Goal: Task Accomplishment & Management: Manage account settings

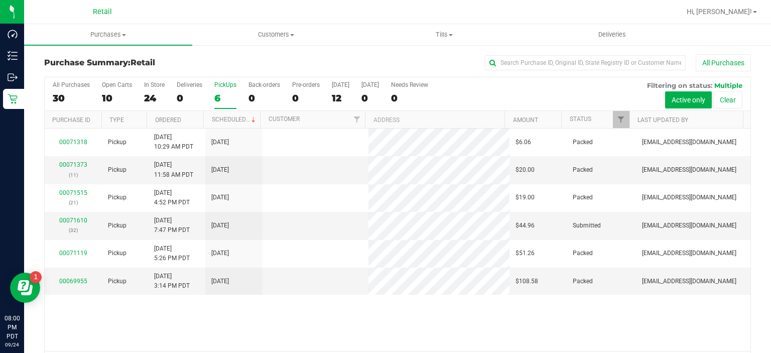
scroll to position [31, 0]
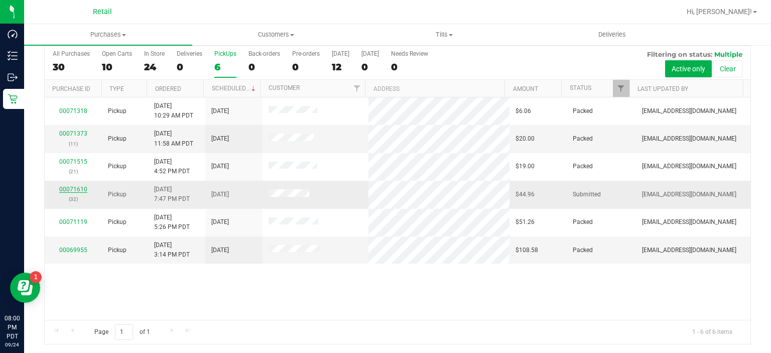
click at [70, 190] on link "00071610" at bounding box center [73, 189] width 28 height 7
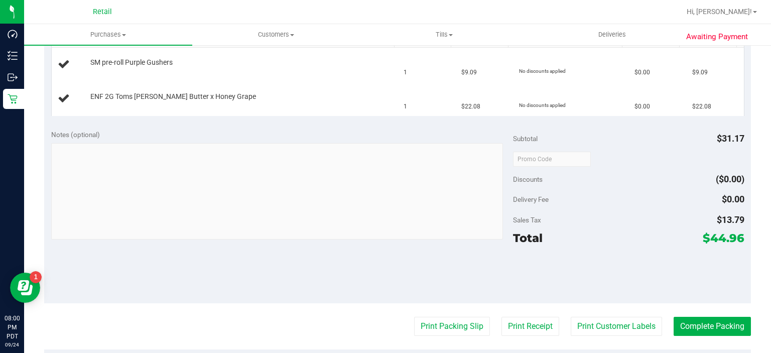
scroll to position [279, 0]
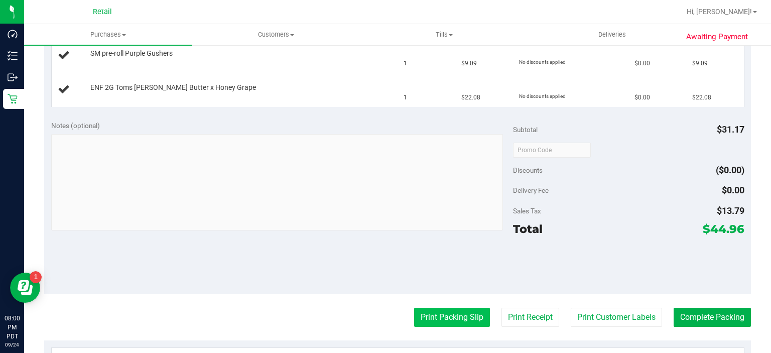
click at [441, 311] on button "Print Packing Slip" at bounding box center [452, 317] width 76 height 19
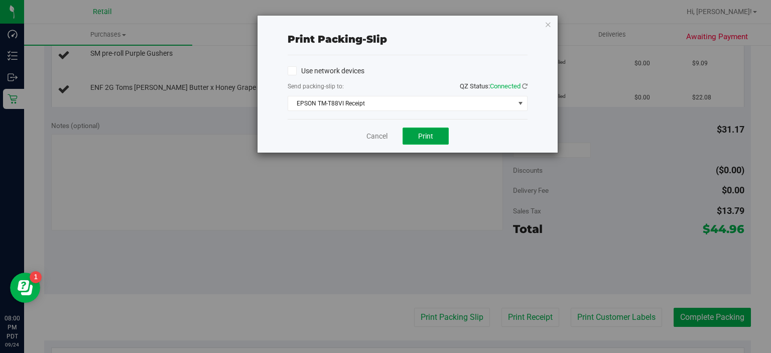
click at [434, 135] on button "Print" at bounding box center [426, 136] width 46 height 17
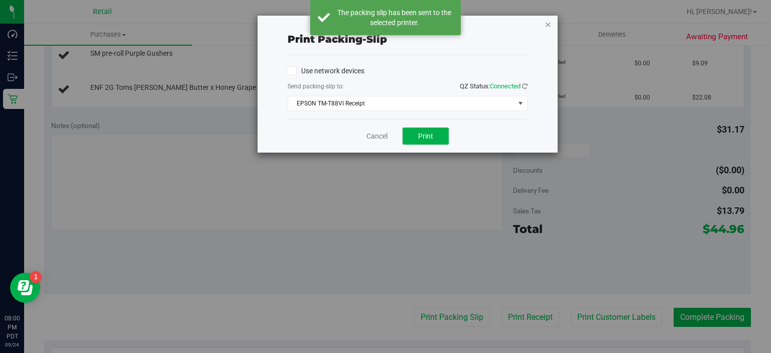
click at [551, 25] on icon "button" at bounding box center [548, 24] width 7 height 12
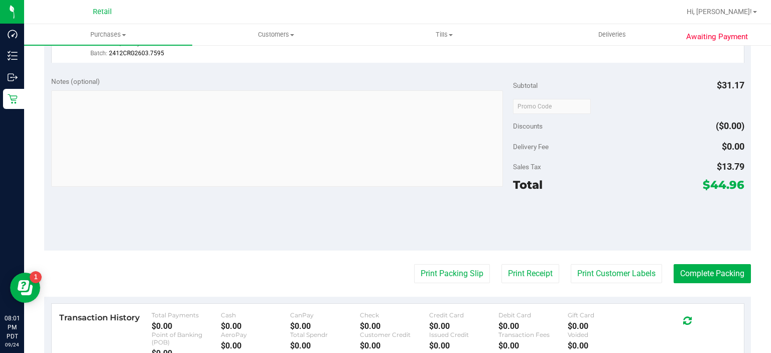
scroll to position [372, 0]
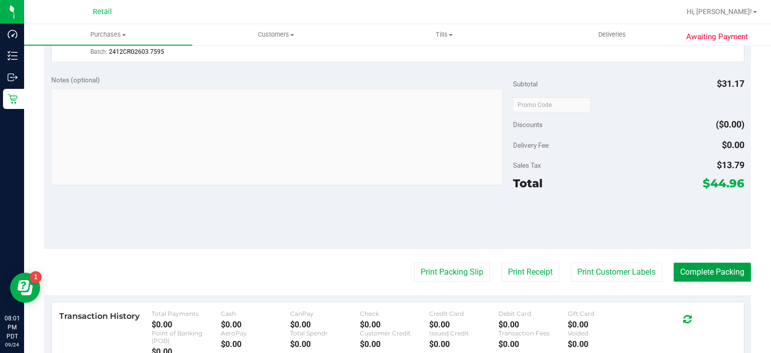
click at [695, 269] on button "Complete Packing" at bounding box center [712, 272] width 77 height 19
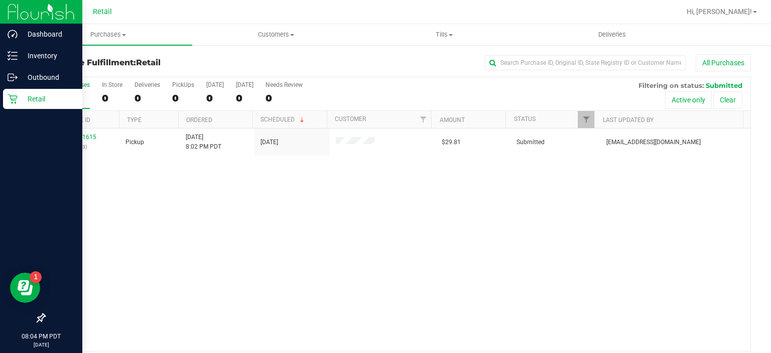
click at [14, 94] on icon at bounding box center [13, 99] width 10 height 10
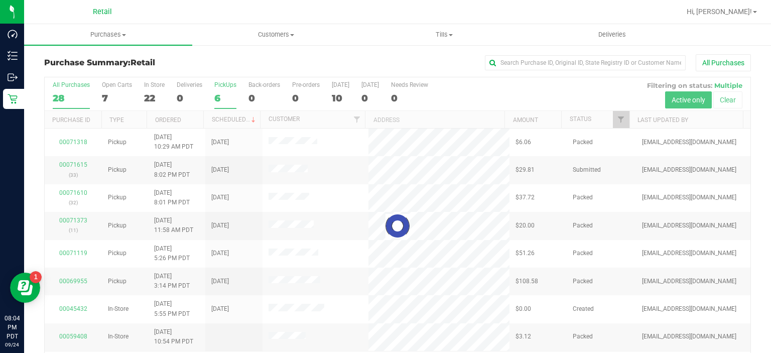
click at [221, 87] on div "PickUps" at bounding box center [225, 84] width 22 height 7
click at [0, 0] on input "PickUps 6" at bounding box center [0, 0] width 0 height 0
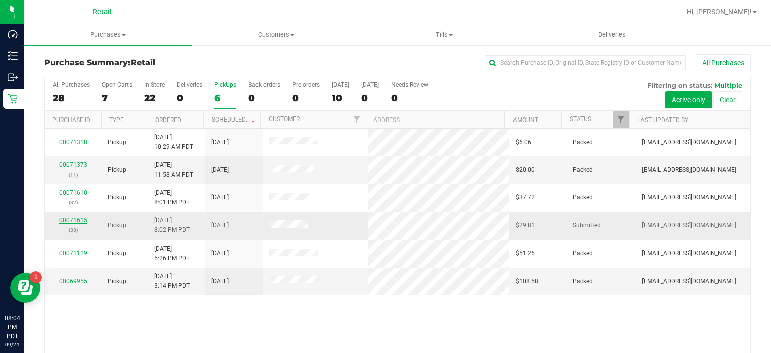
click at [76, 221] on link "00071615" at bounding box center [73, 220] width 28 height 7
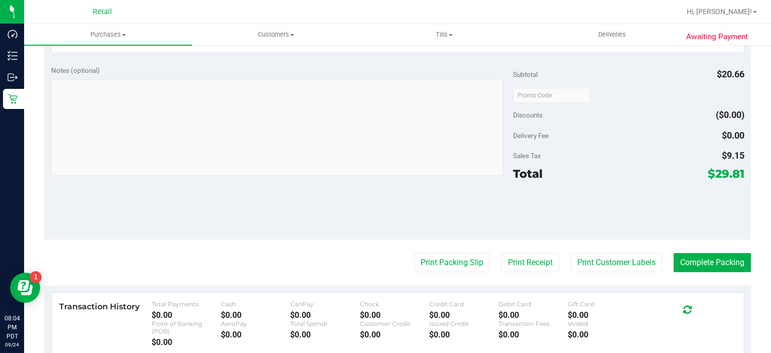
scroll to position [300, 0]
click at [442, 259] on button "Print Packing Slip" at bounding box center [452, 262] width 76 height 19
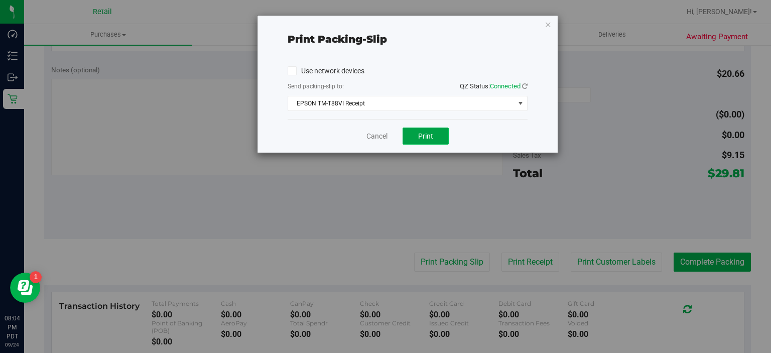
click at [421, 135] on span "Print" at bounding box center [425, 136] width 15 height 8
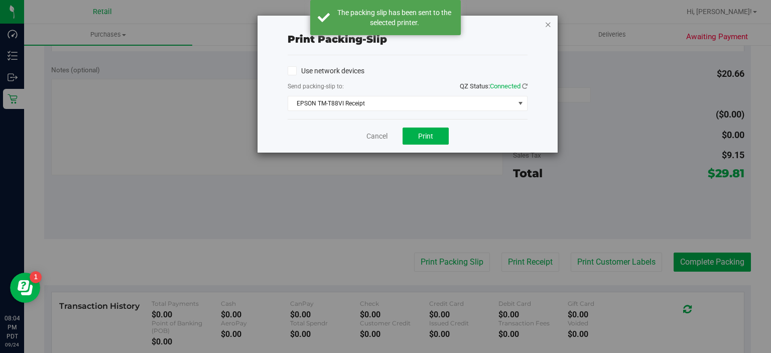
click at [550, 24] on icon "button" at bounding box center [548, 24] width 7 height 12
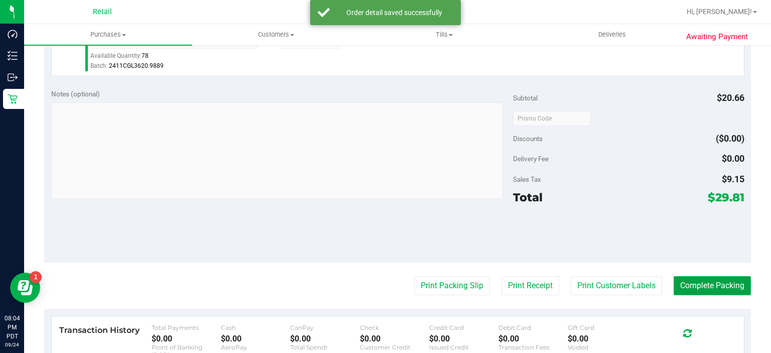
click at [705, 284] on button "Complete Packing" at bounding box center [712, 285] width 77 height 19
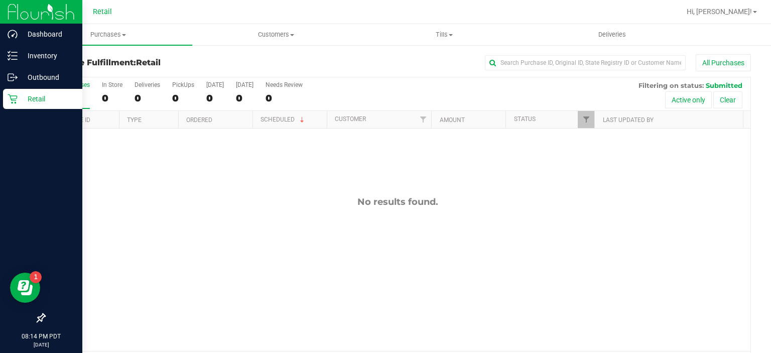
click at [14, 98] on icon at bounding box center [13, 99] width 10 height 10
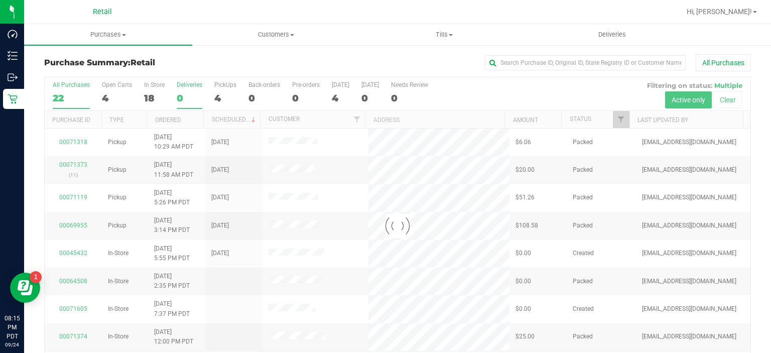
click at [181, 94] on div "0" at bounding box center [190, 98] width 26 height 12
click at [0, 0] on input "Deliveries 0" at bounding box center [0, 0] width 0 height 0
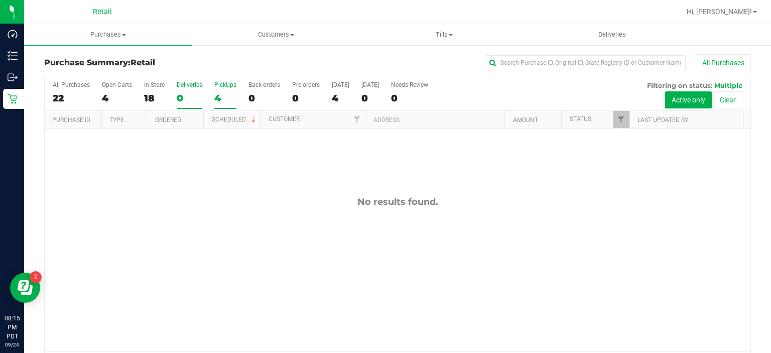
click at [221, 91] on label "PickUps 4" at bounding box center [225, 95] width 22 height 28
click at [0, 0] on input "PickUps 4" at bounding box center [0, 0] width 0 height 0
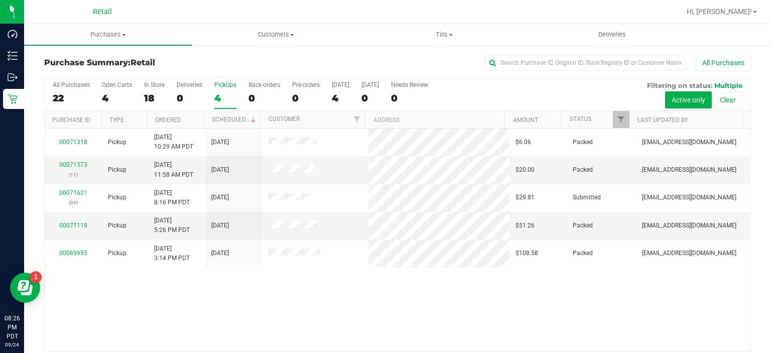
click at [223, 90] on label "PickUps 4" at bounding box center [225, 95] width 22 height 28
click at [0, 0] on input "PickUps 4" at bounding box center [0, 0] width 0 height 0
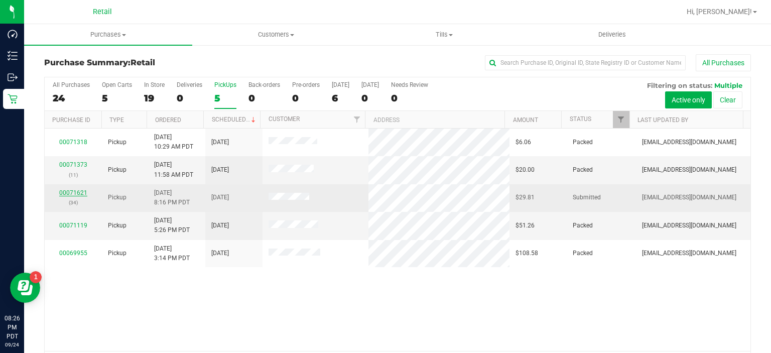
click at [72, 194] on link "00071621" at bounding box center [73, 192] width 28 height 7
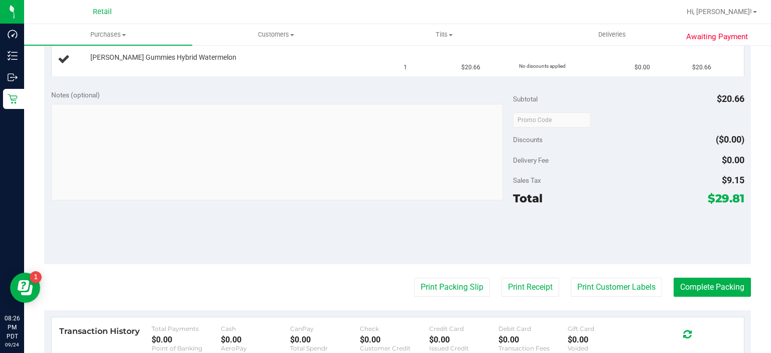
scroll to position [276, 0]
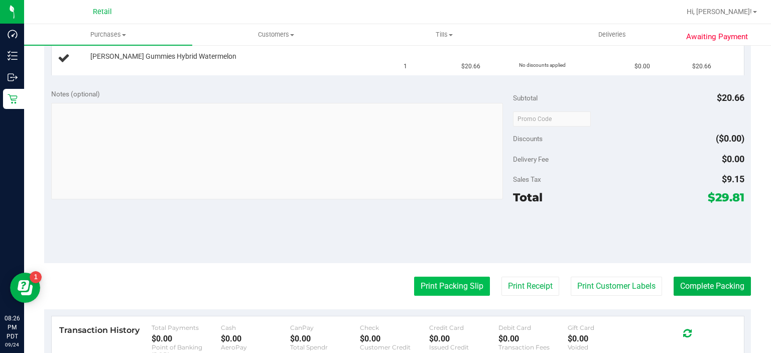
click at [440, 283] on button "Print Packing Slip" at bounding box center [452, 286] width 76 height 19
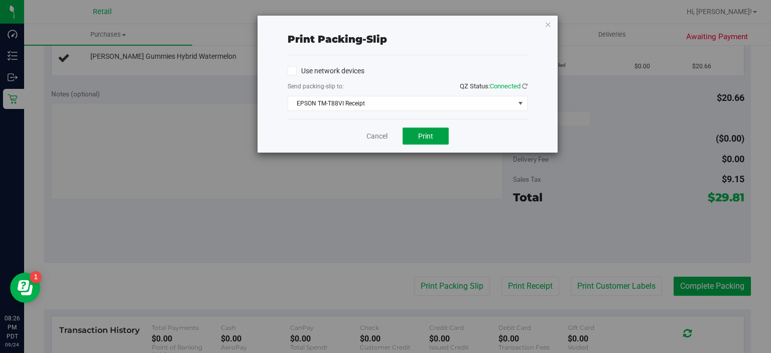
click at [426, 134] on span "Print" at bounding box center [425, 136] width 15 height 8
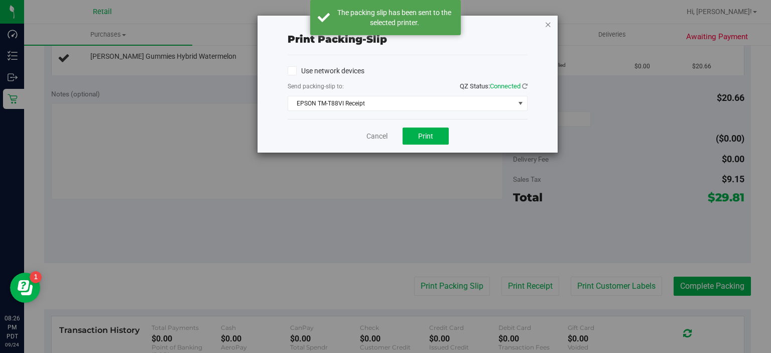
click at [547, 24] on icon "button" at bounding box center [548, 24] width 7 height 12
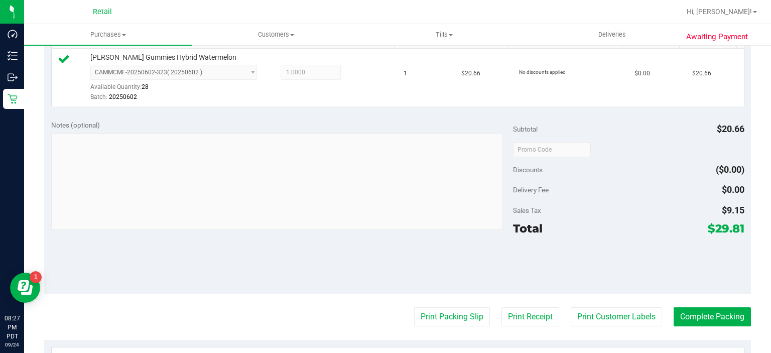
scroll to position [270, 0]
click at [697, 311] on button "Complete Packing" at bounding box center [712, 316] width 77 height 19
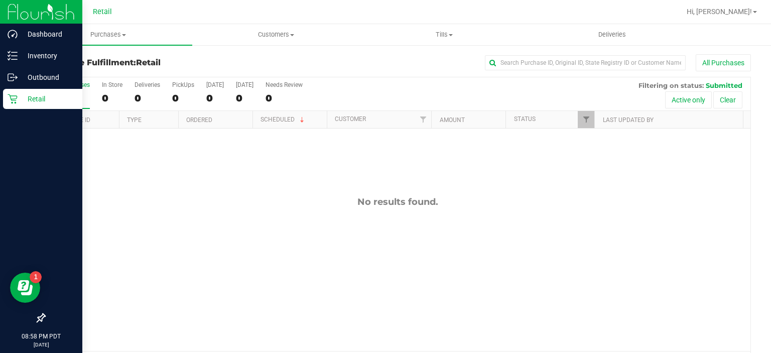
click at [18, 100] on p "Retail" at bounding box center [48, 99] width 60 height 12
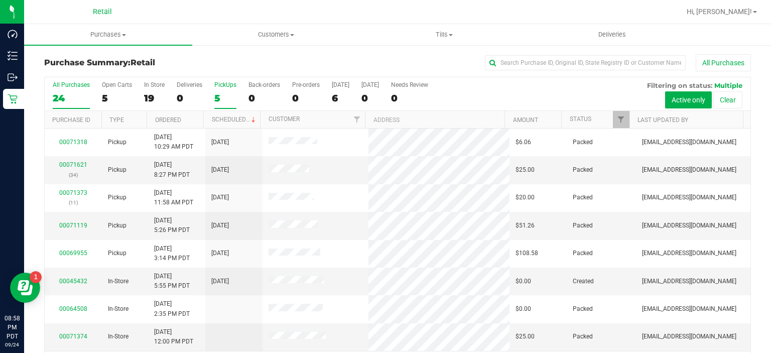
click at [220, 94] on div "5" at bounding box center [225, 98] width 22 height 12
click at [0, 0] on input "PickUps 5" at bounding box center [0, 0] width 0 height 0
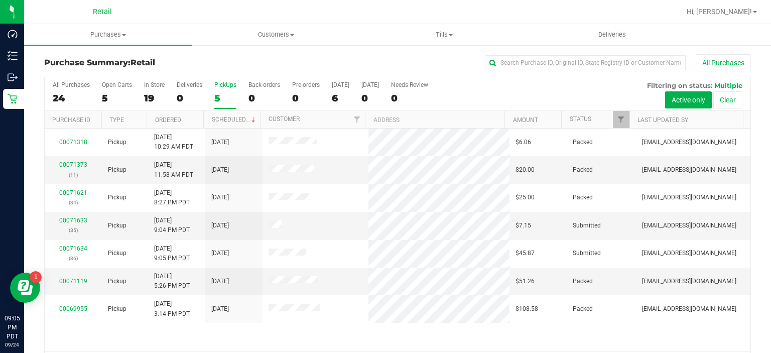
click at [222, 84] on div "PickUps" at bounding box center [225, 84] width 22 height 7
click at [0, 0] on input "PickUps 5" at bounding box center [0, 0] width 0 height 0
click at [76, 219] on link "00071633" at bounding box center [73, 220] width 28 height 7
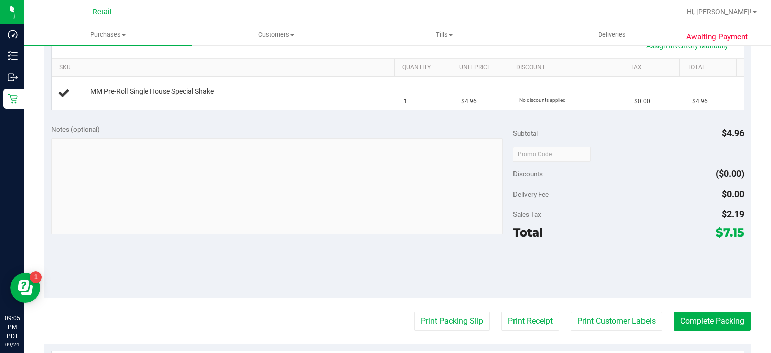
scroll to position [252, 0]
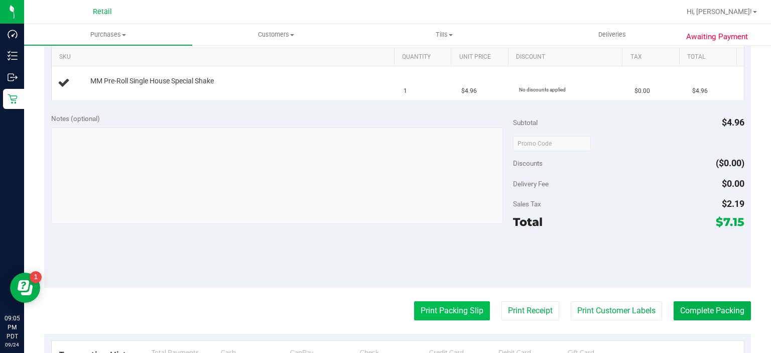
click at [432, 308] on button "Print Packing Slip" at bounding box center [452, 310] width 76 height 19
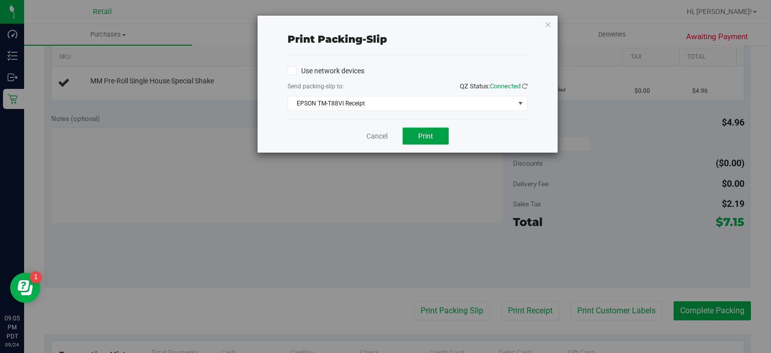
click at [428, 135] on span "Print" at bounding box center [425, 136] width 15 height 8
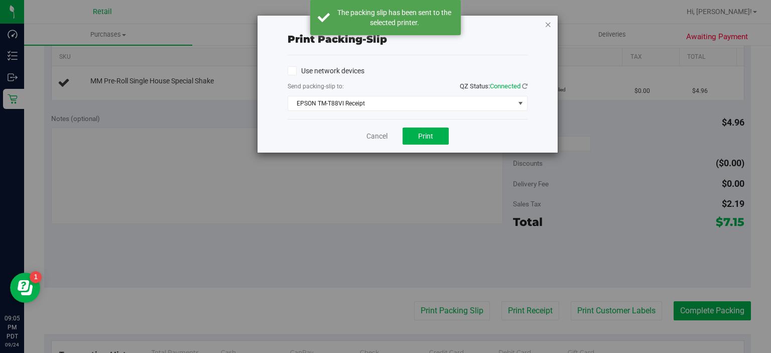
click at [547, 30] on icon "button" at bounding box center [548, 24] width 7 height 12
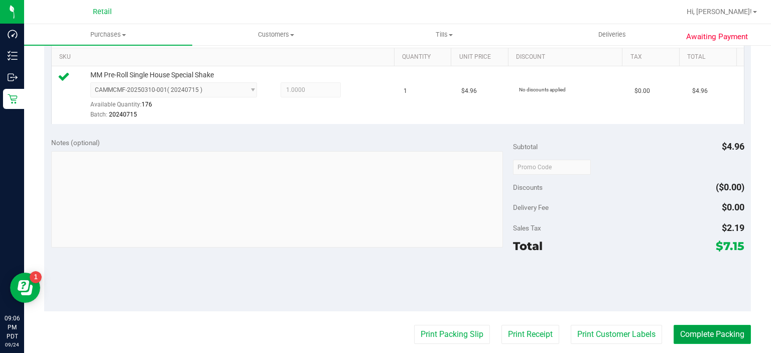
click at [691, 339] on button "Complete Packing" at bounding box center [712, 334] width 77 height 19
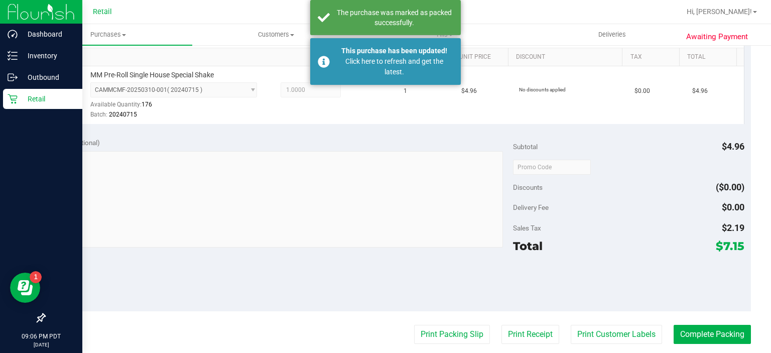
click at [5, 96] on div "Retail" at bounding box center [42, 99] width 79 height 20
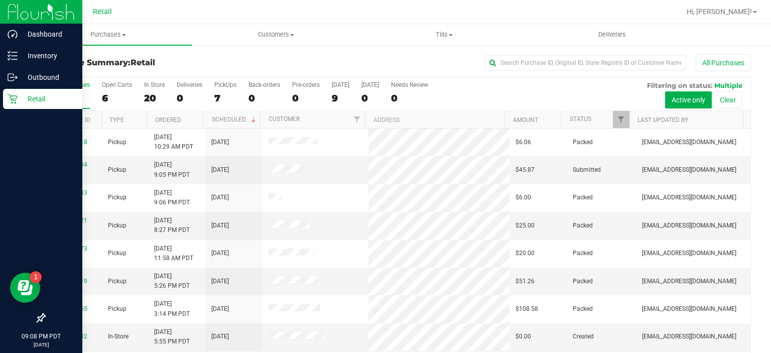
click at [30, 99] on p "Retail" at bounding box center [48, 99] width 60 height 12
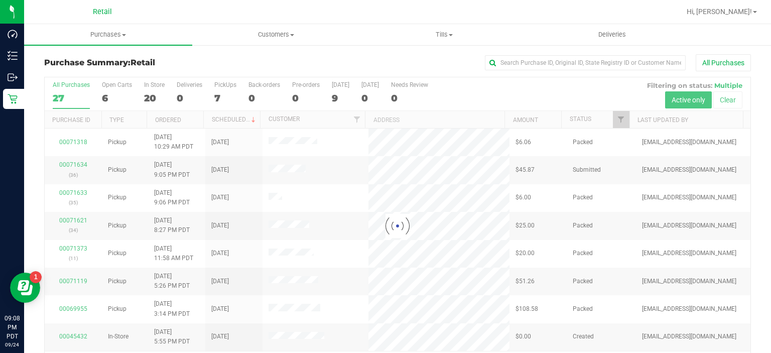
click at [224, 90] on div at bounding box center [398, 226] width 706 height 298
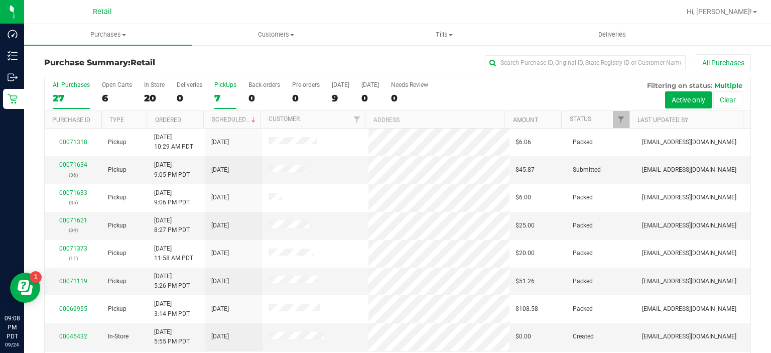
click at [235, 94] on div "7" at bounding box center [225, 98] width 22 height 12
click at [0, 0] on input "PickUps 7" at bounding box center [0, 0] width 0 height 0
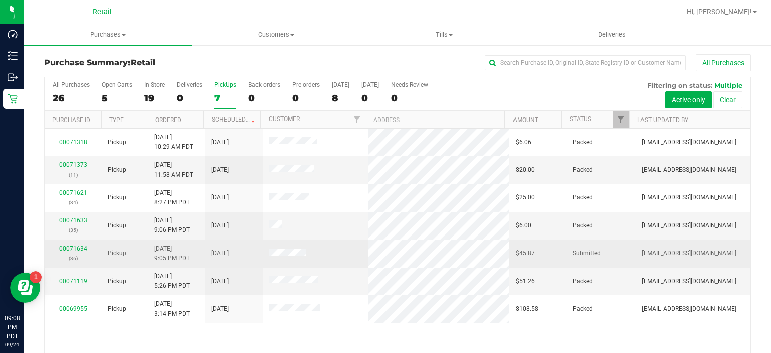
click at [67, 245] on link "00071634" at bounding box center [73, 248] width 28 height 7
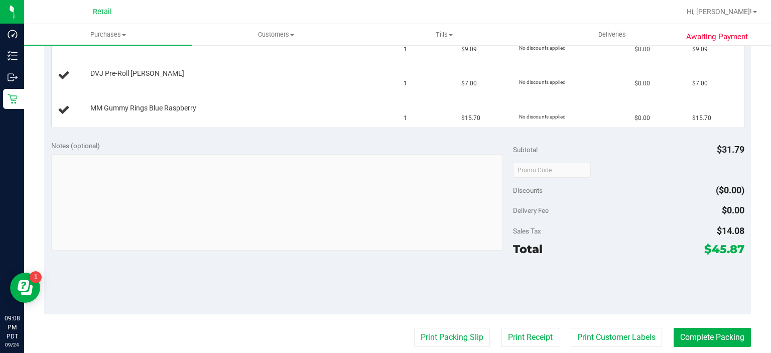
scroll to position [300, 0]
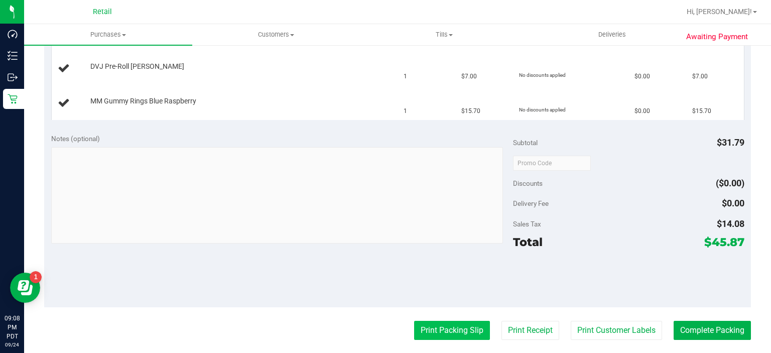
click at [441, 330] on button "Print Packing Slip" at bounding box center [452, 330] width 76 height 19
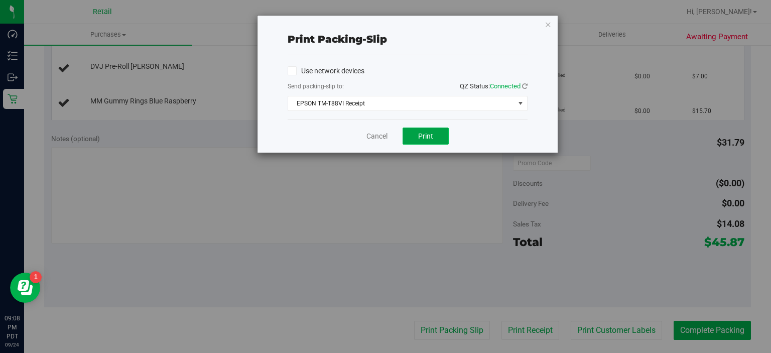
click at [426, 134] on span "Print" at bounding box center [425, 136] width 15 height 8
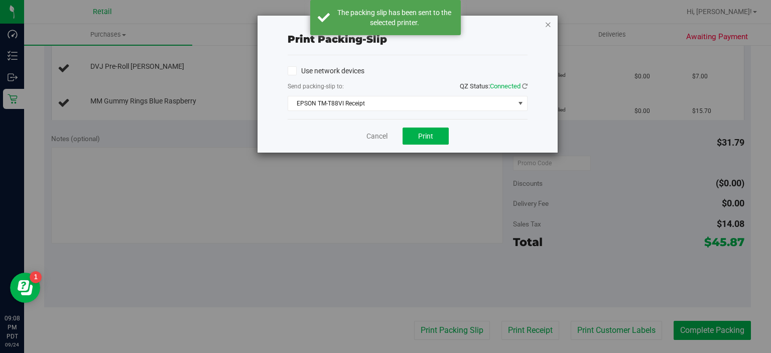
click at [548, 23] on icon "button" at bounding box center [548, 24] width 7 height 12
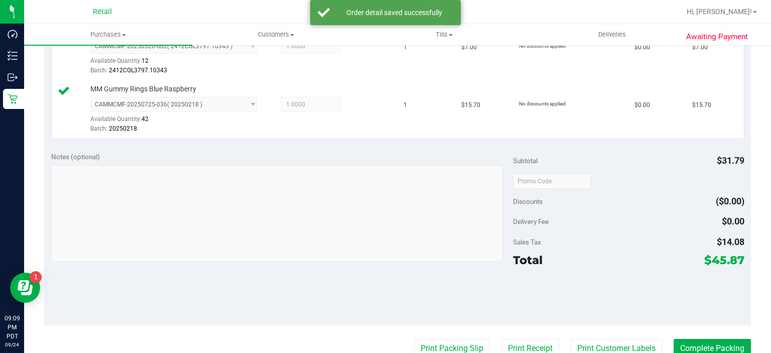
scroll to position [375, 0]
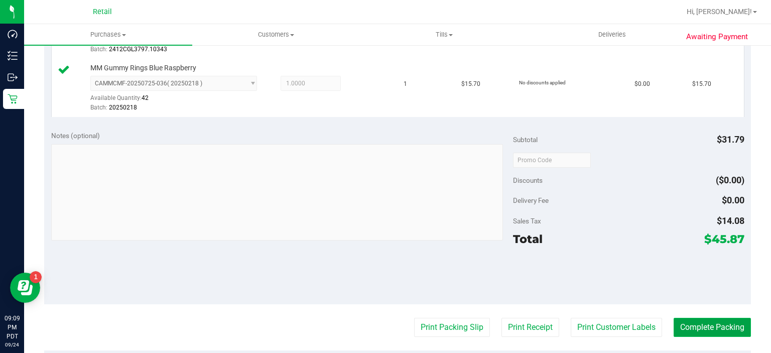
click at [703, 320] on button "Complete Packing" at bounding box center [712, 327] width 77 height 19
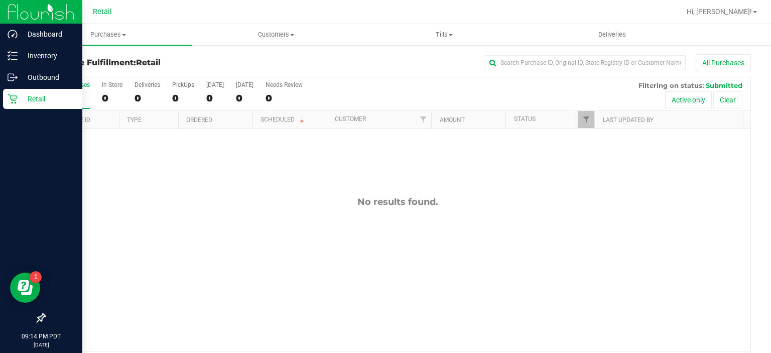
click at [16, 102] on icon at bounding box center [13, 99] width 10 height 10
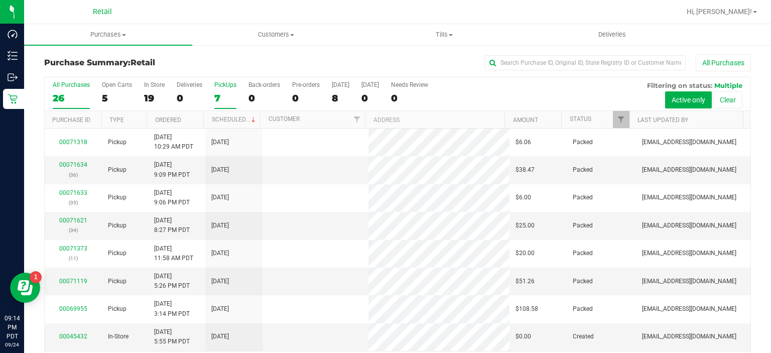
click at [223, 88] on div "PickUps" at bounding box center [225, 84] width 22 height 7
click at [0, 0] on input "PickUps 7" at bounding box center [0, 0] width 0 height 0
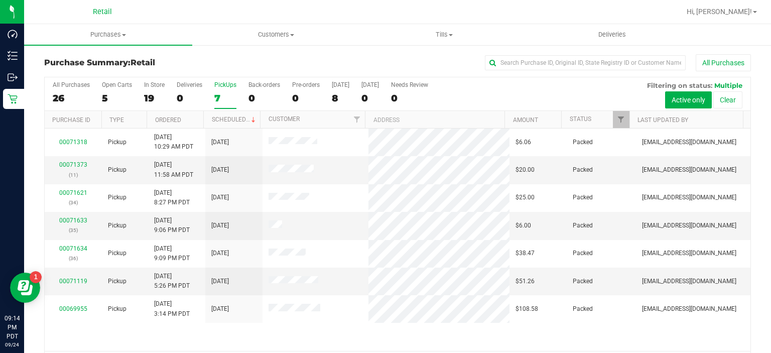
click at [233, 96] on div "7" at bounding box center [225, 98] width 22 height 12
click at [0, 0] on input "PickUps 7" at bounding box center [0, 0] width 0 height 0
click at [217, 88] on div "PickUps" at bounding box center [225, 84] width 22 height 7
click at [0, 0] on input "PickUps 7" at bounding box center [0, 0] width 0 height 0
click at [224, 99] on div "7" at bounding box center [225, 98] width 22 height 12
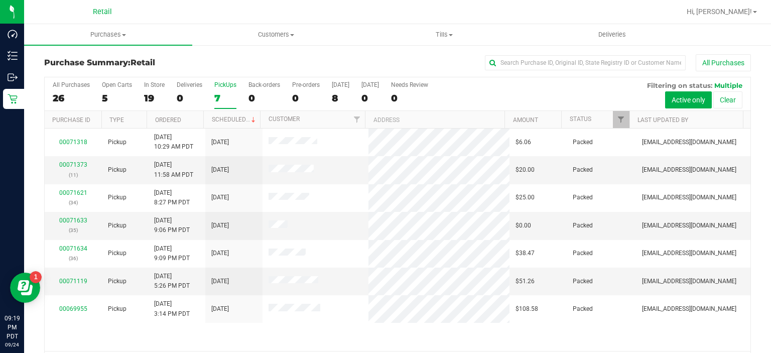
click at [0, 0] on input "PickUps 7" at bounding box center [0, 0] width 0 height 0
click at [228, 92] on div "7" at bounding box center [225, 98] width 22 height 12
click at [0, 0] on input "PickUps 7" at bounding box center [0, 0] width 0 height 0
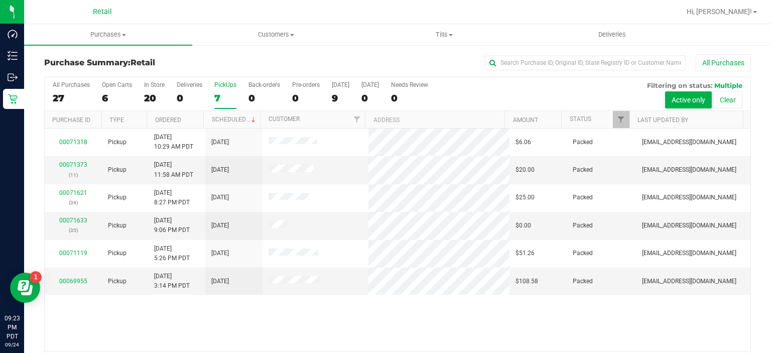
click at [226, 92] on div "7" at bounding box center [225, 98] width 22 height 12
click at [0, 0] on input "PickUps 7" at bounding box center [0, 0] width 0 height 0
click at [217, 96] on div "6" at bounding box center [225, 98] width 22 height 12
click at [0, 0] on input "PickUps 6" at bounding box center [0, 0] width 0 height 0
click at [228, 94] on div "6" at bounding box center [225, 98] width 22 height 12
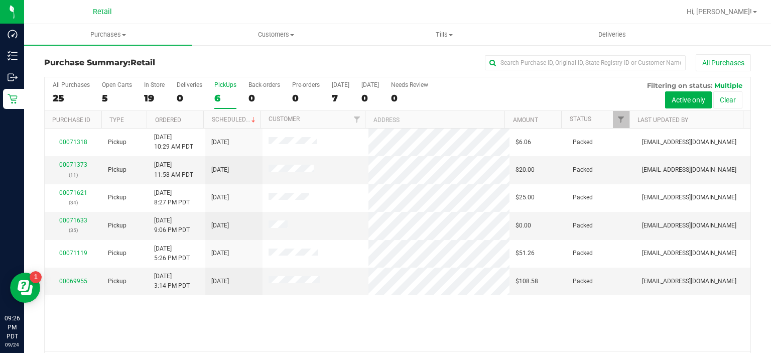
click at [0, 0] on input "PickUps 6" at bounding box center [0, 0] width 0 height 0
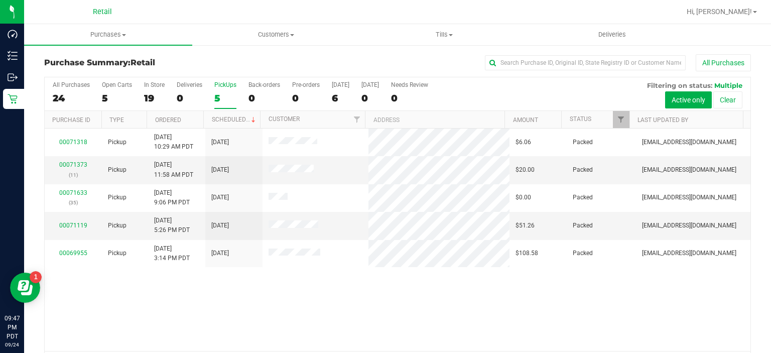
click at [218, 102] on div "5" at bounding box center [225, 98] width 22 height 12
click at [0, 0] on input "PickUps 5" at bounding box center [0, 0] width 0 height 0
click at [444, 33] on span "Tills" at bounding box center [444, 34] width 167 height 9
click at [404, 62] on span "Manage tills" at bounding box center [394, 60] width 68 height 9
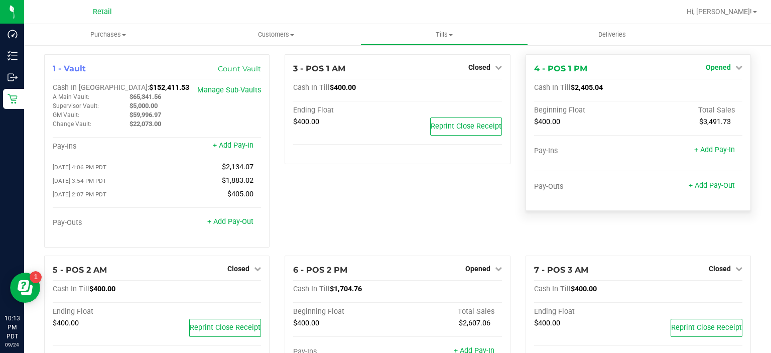
click at [715, 65] on span "Opened" at bounding box center [718, 67] width 25 height 8
click at [715, 88] on link "Close Till" at bounding box center [719, 88] width 27 height 8
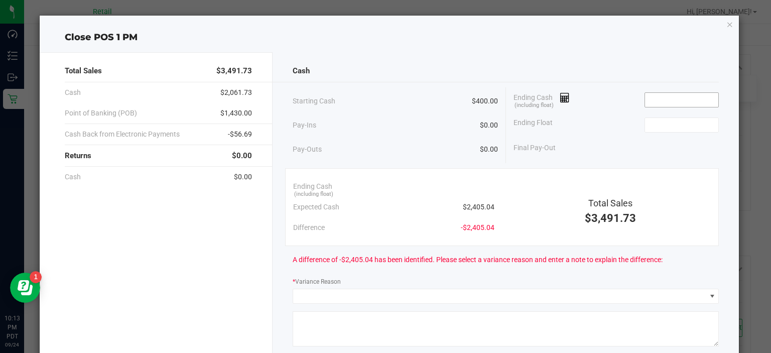
click at [660, 98] on input at bounding box center [682, 100] width 74 height 14
click at [669, 124] on input at bounding box center [682, 125] width 74 height 14
type input "$2,405.05"
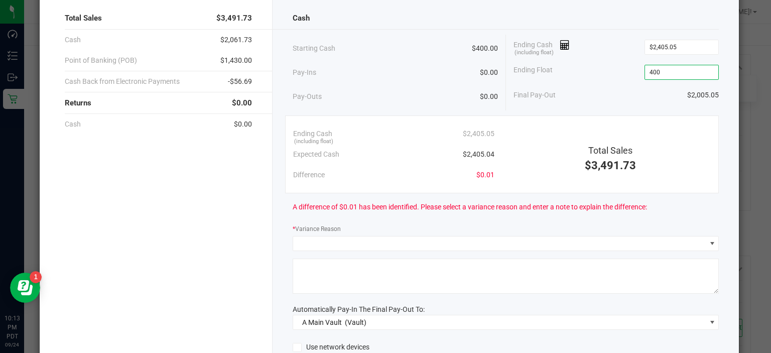
scroll to position [55, 0]
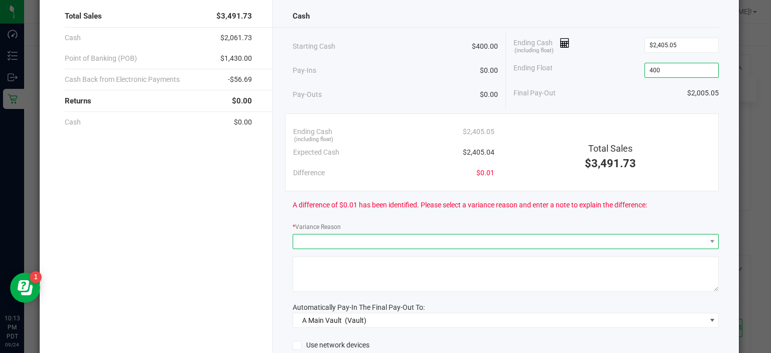
click at [504, 245] on span at bounding box center [499, 241] width 413 height 14
type input "$400.00"
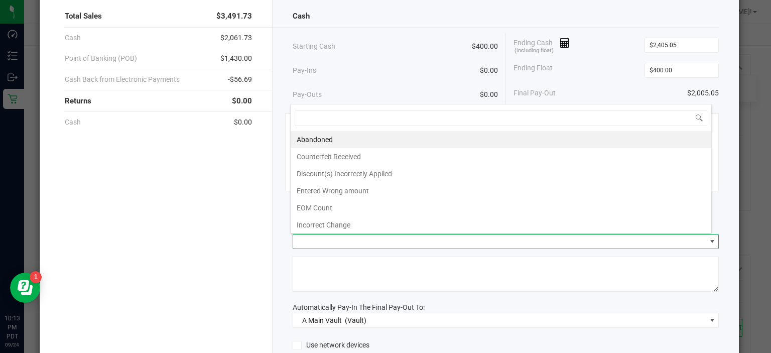
scroll to position [15, 422]
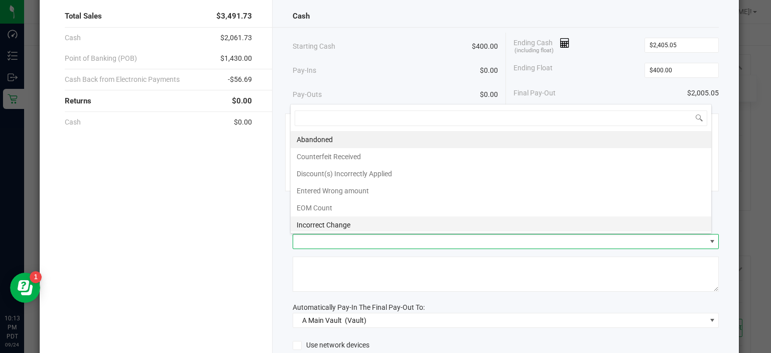
click at [358, 221] on li "Incorrect Change" at bounding box center [501, 224] width 421 height 17
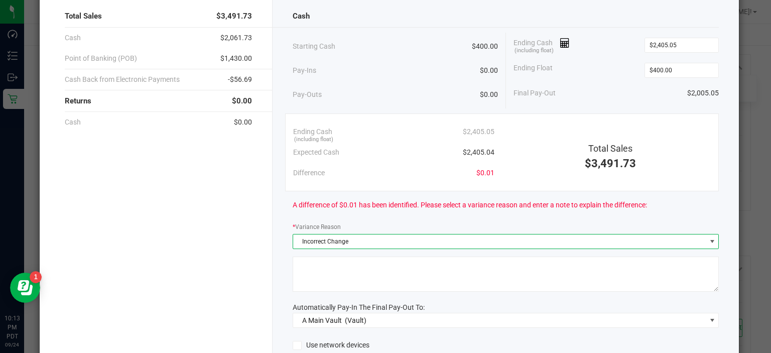
click at [365, 264] on textarea at bounding box center [506, 274] width 426 height 35
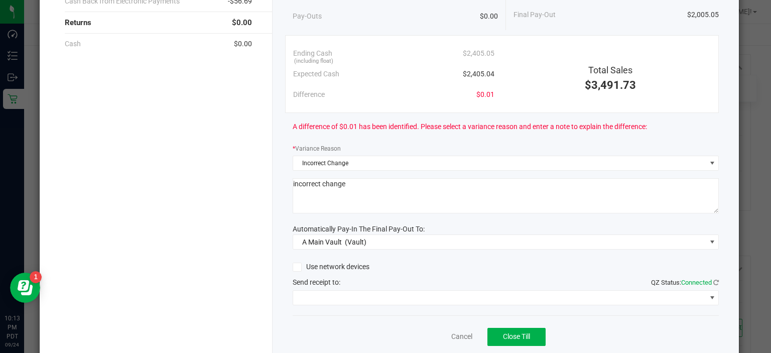
scroll to position [153, 0]
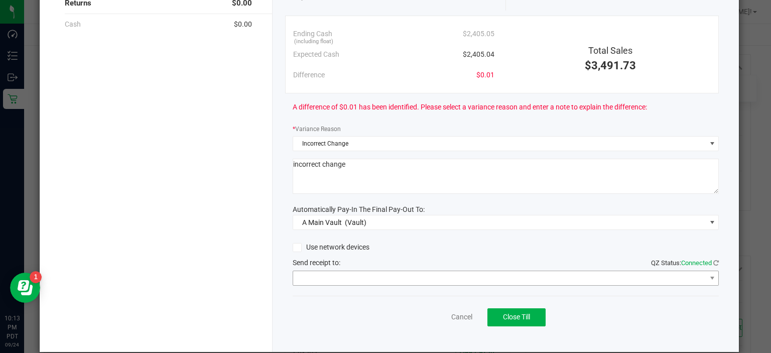
type textarea "incorrect change"
click at [347, 271] on span at bounding box center [499, 278] width 413 height 14
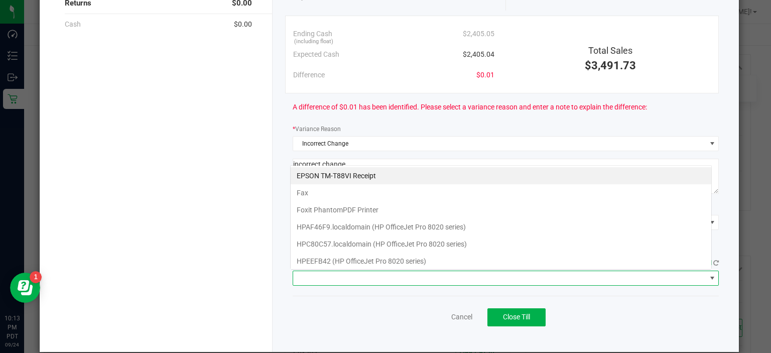
scroll to position [15, 422]
click at [390, 178] on Receipt "EPSON TM-T88VI Receipt" at bounding box center [501, 175] width 421 height 17
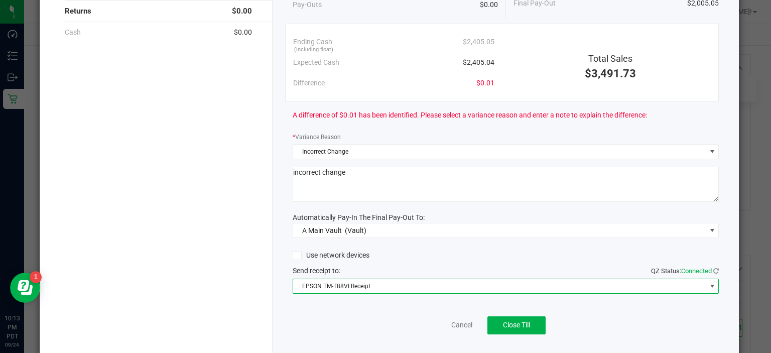
scroll to position [166, 0]
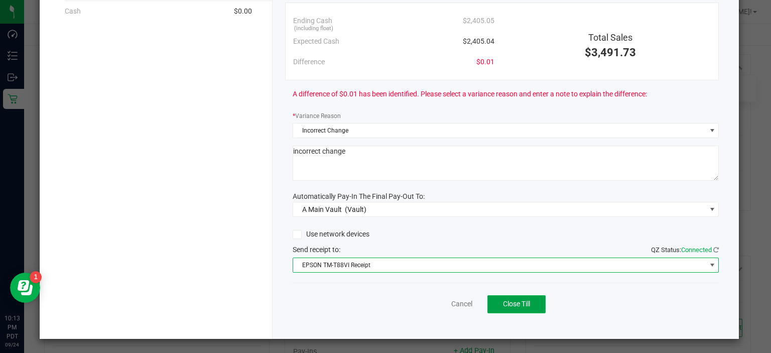
click at [509, 295] on button "Close Till" at bounding box center [517, 304] width 58 height 18
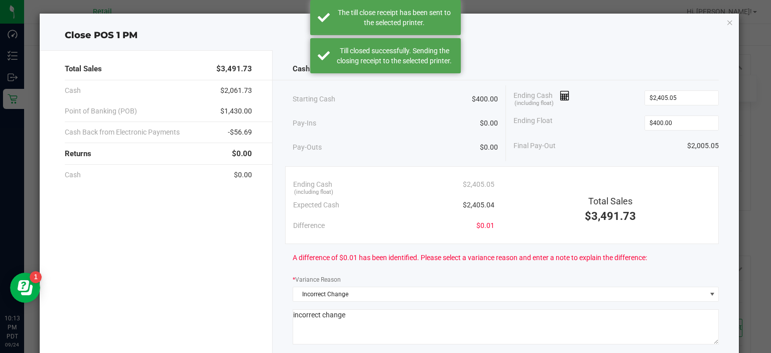
scroll to position [0, 0]
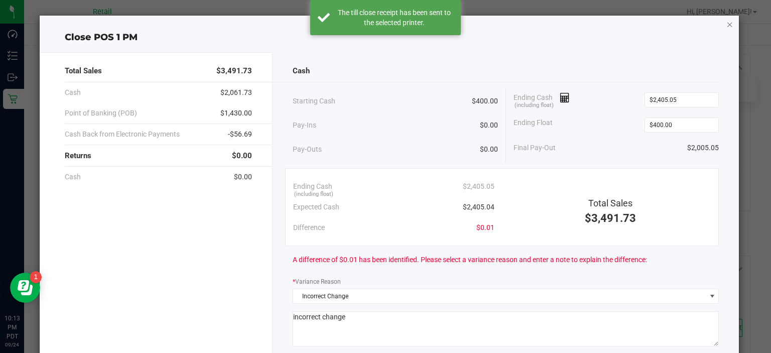
click at [727, 23] on icon "button" at bounding box center [730, 24] width 7 height 12
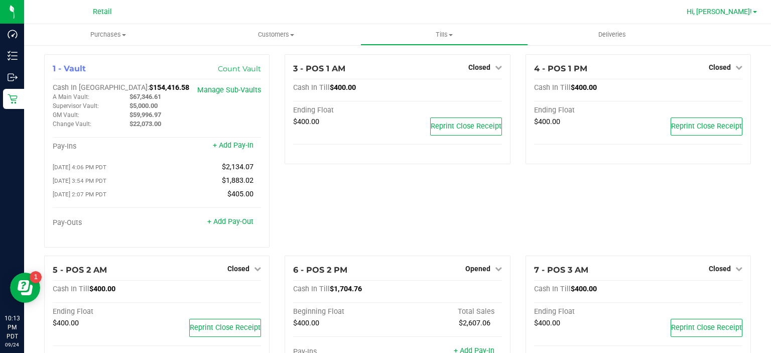
click at [735, 14] on span "Hi, [PERSON_NAME]!" at bounding box center [719, 12] width 65 height 8
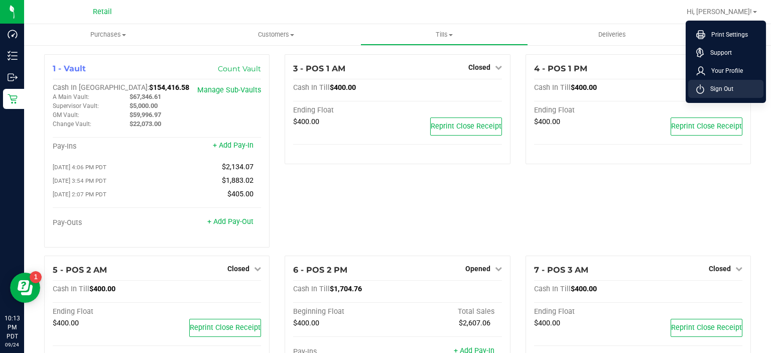
click at [729, 91] on span "Sign Out" at bounding box center [718, 89] width 29 height 10
